Goal: Task Accomplishment & Management: Complete application form

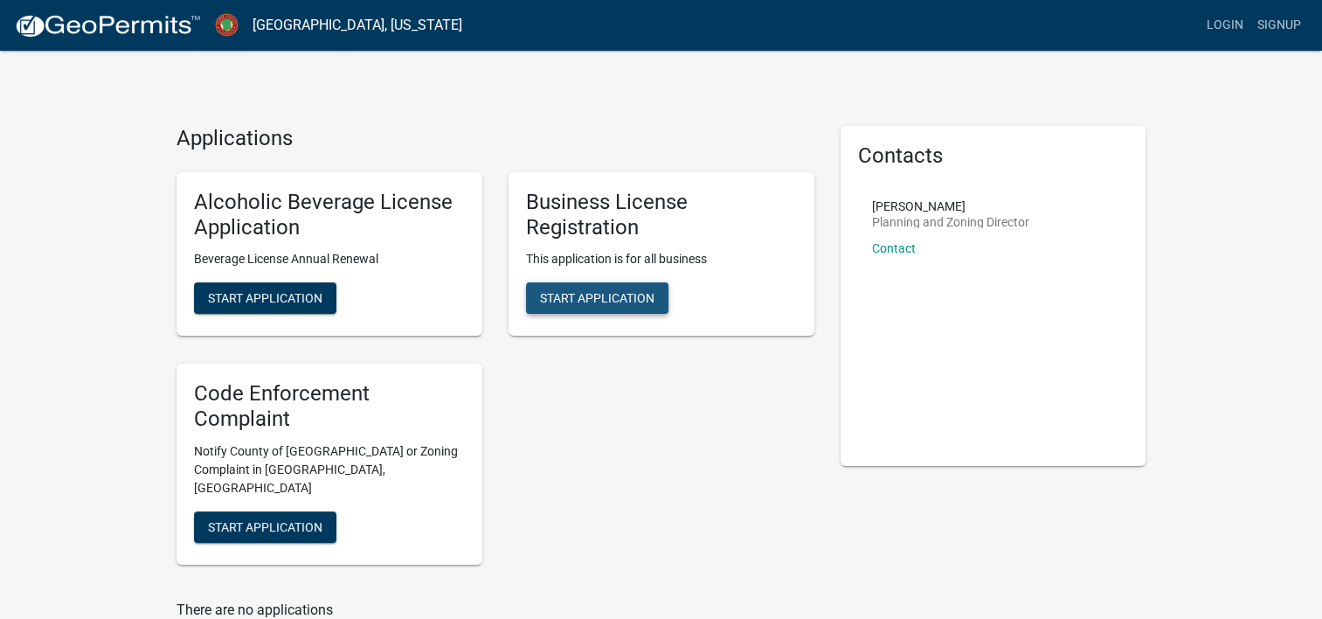
click at [636, 297] on span "Start Application" at bounding box center [597, 298] width 114 height 14
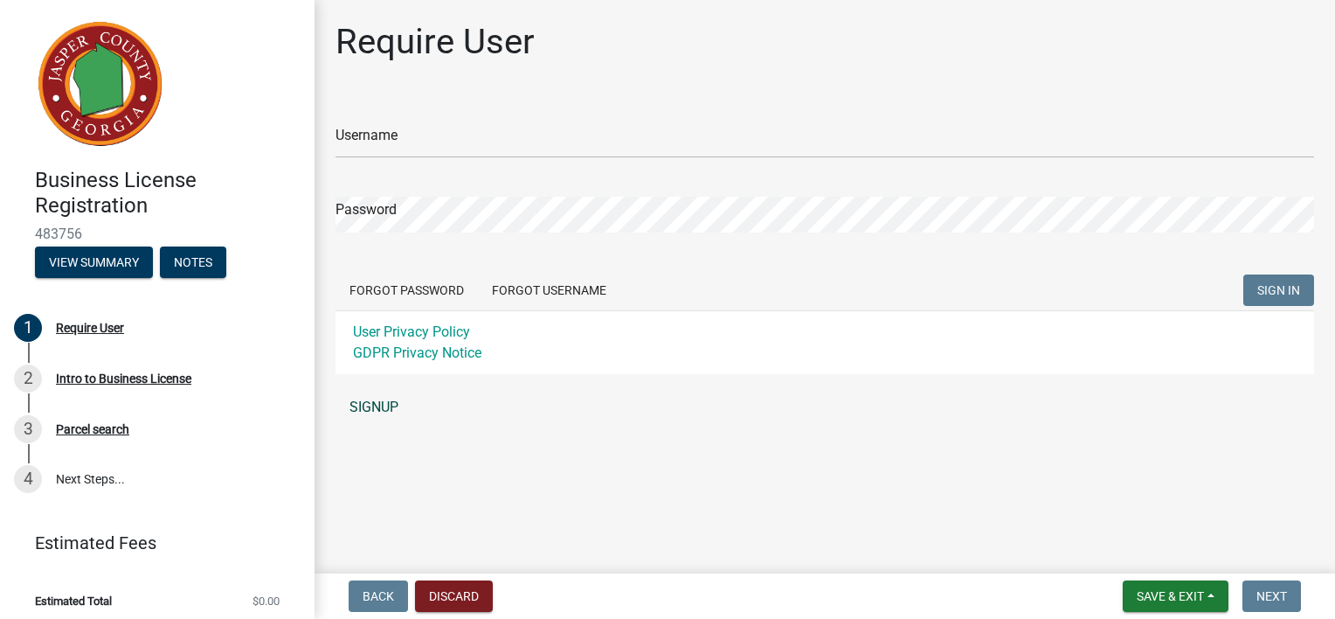
click at [389, 407] on link "SIGNUP" at bounding box center [825, 407] width 979 height 35
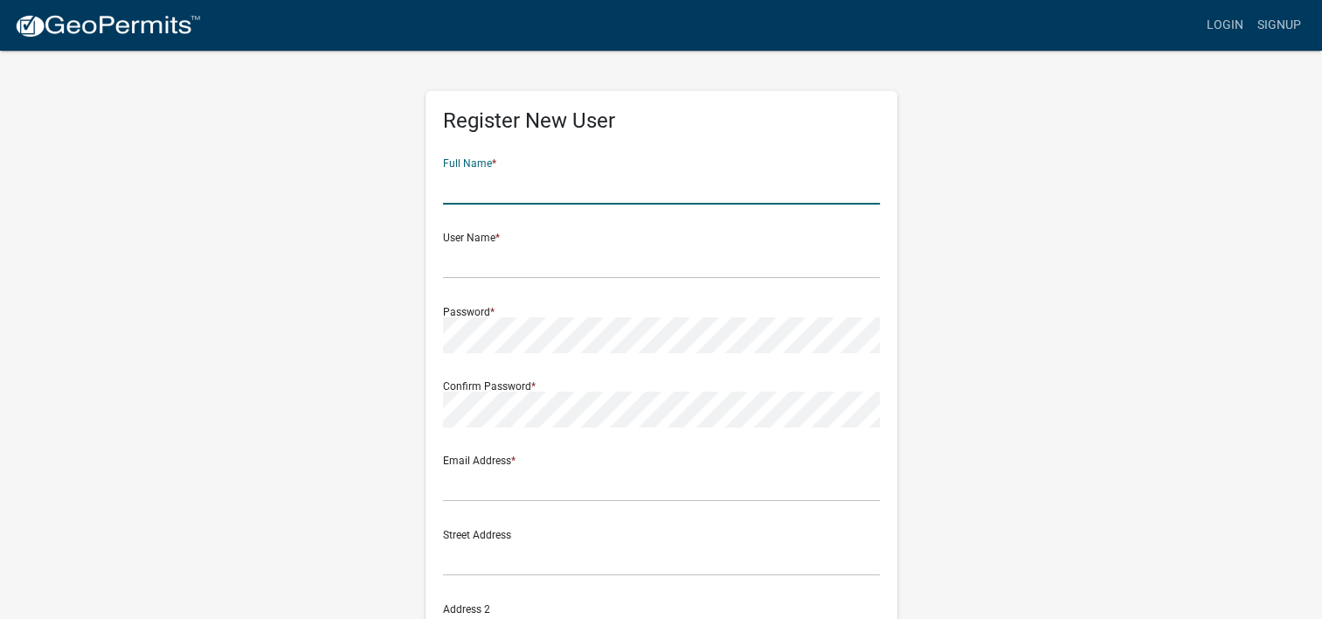
click at [587, 192] on input "text" at bounding box center [661, 187] width 437 height 36
type input "<"
type input "[PERSON_NAME]"
click at [470, 256] on input "text" at bounding box center [661, 261] width 437 height 36
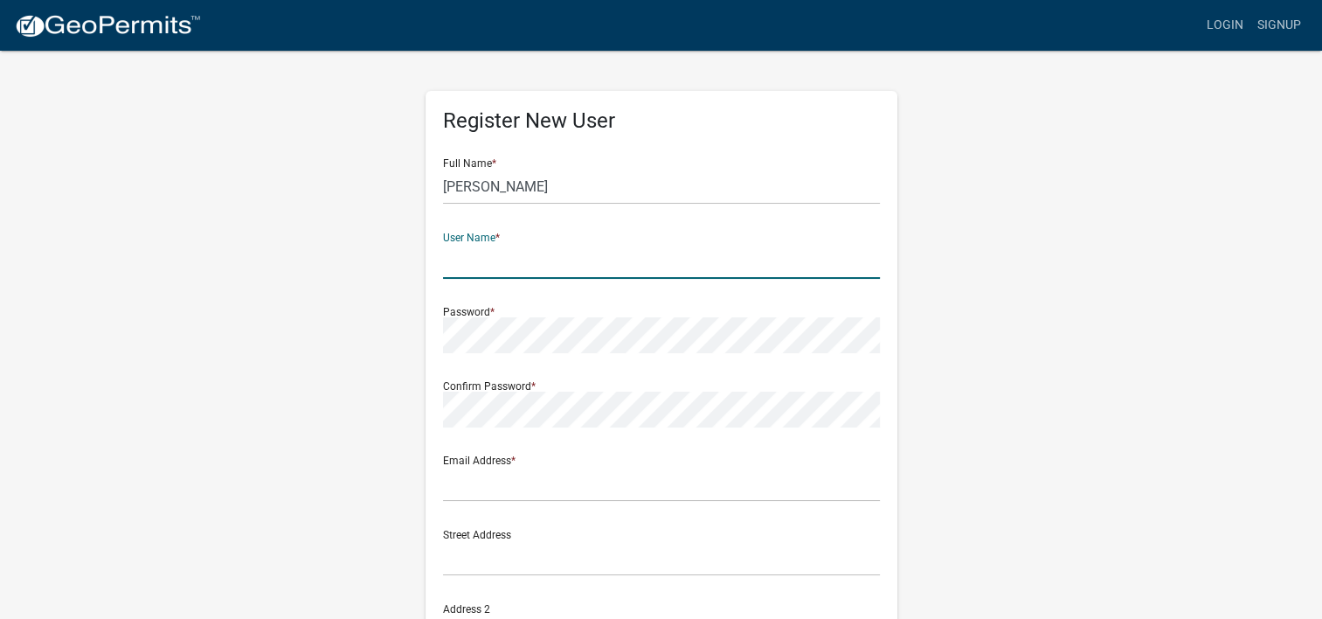
click at [509, 246] on input "text" at bounding box center [661, 261] width 437 height 36
click at [503, 253] on input "text" at bounding box center [661, 261] width 437 height 36
type input "Intechtn"
